Goal: Task Accomplishment & Management: Use online tool/utility

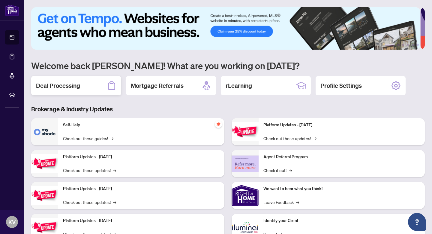
click at [71, 86] on h2 "Deal Processing" at bounding box center [58, 85] width 44 height 8
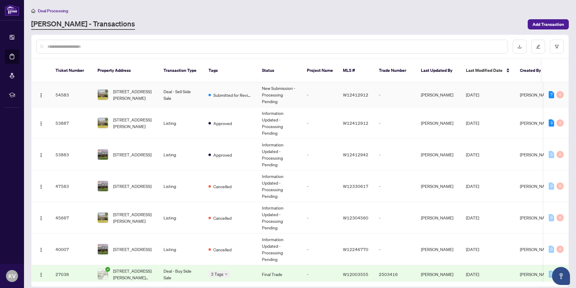
click at [224, 96] on td "Submitted for Review" at bounding box center [230, 94] width 53 height 25
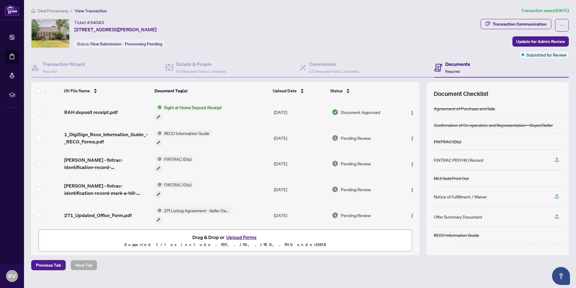
click at [194, 108] on span "Right at Home Deposit Receipt" at bounding box center [193, 107] width 62 height 7
click at [86, 110] on span "RAH deposit receipt.pdf" at bounding box center [90, 111] width 53 height 7
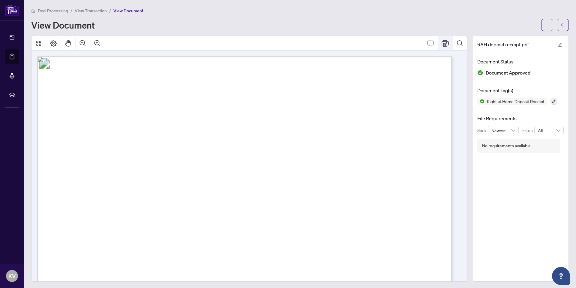
click at [432, 45] on icon "Print" at bounding box center [445, 43] width 7 height 7
